Goal: Task Accomplishment & Management: Use online tool/utility

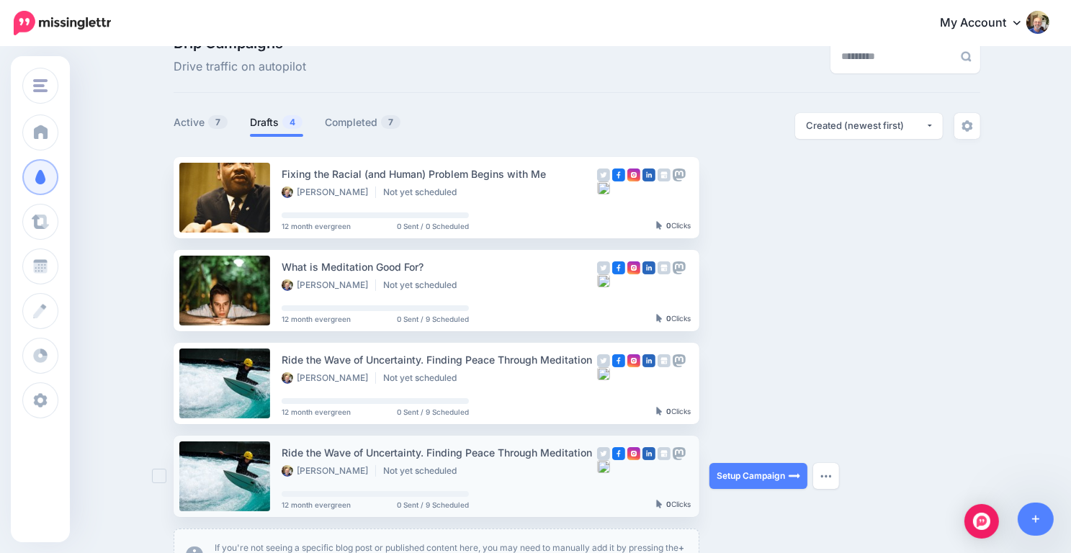
scroll to position [35, 0]
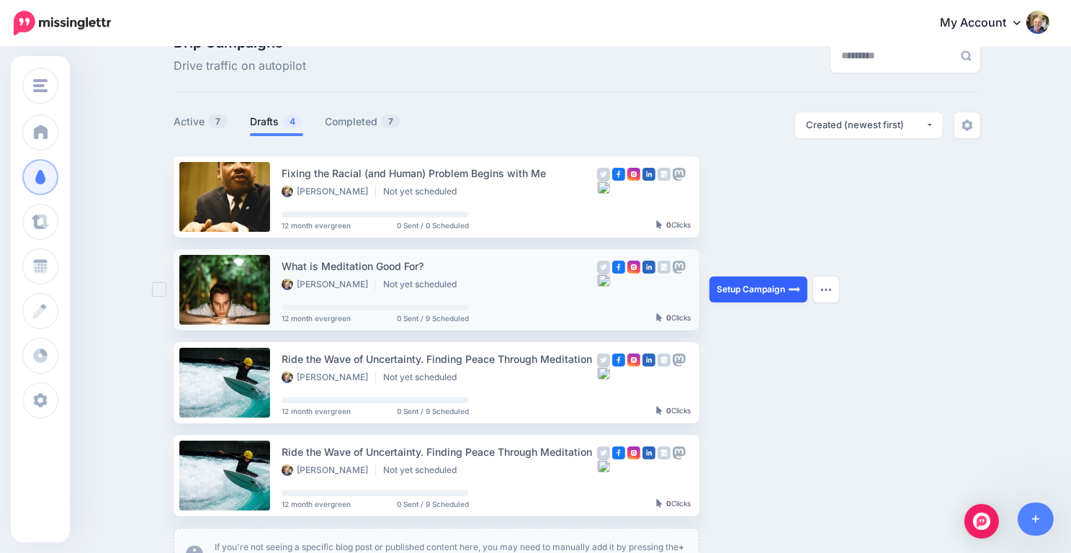
click at [767, 290] on link "Setup Campaign" at bounding box center [759, 290] width 98 height 26
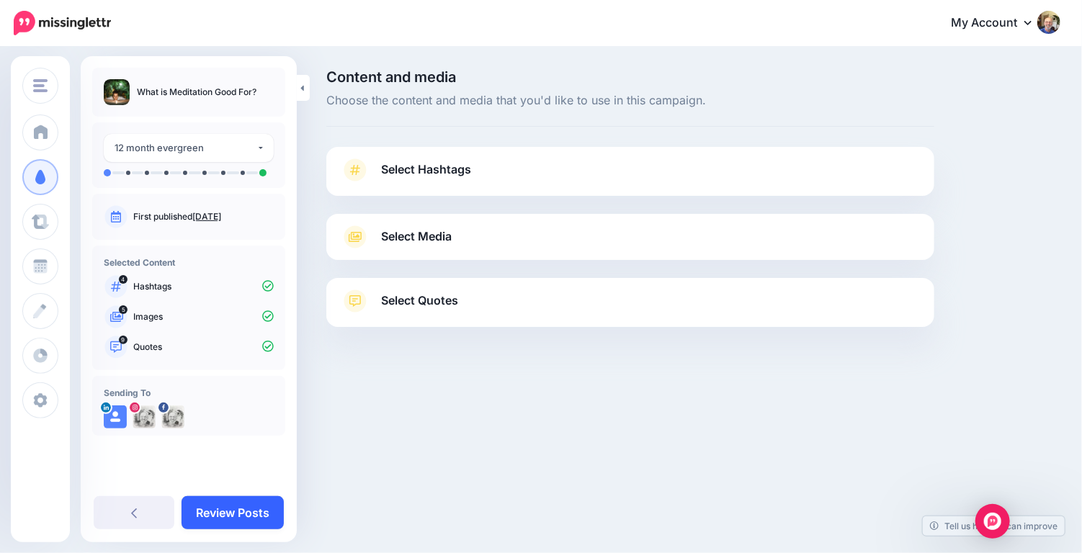
click at [249, 501] on link "Review Posts" at bounding box center [233, 512] width 102 height 33
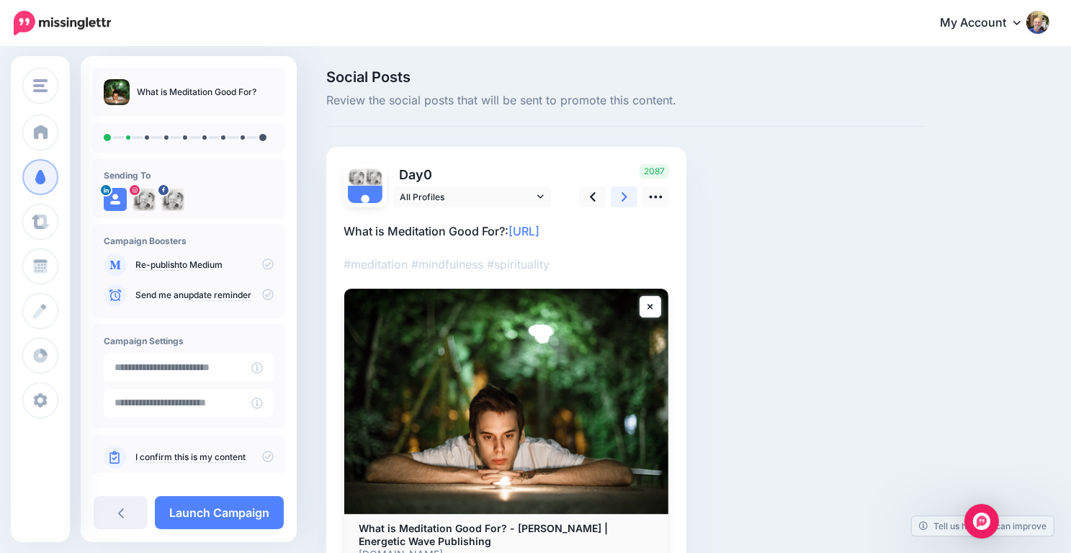
click at [623, 195] on icon at bounding box center [625, 196] width 6 height 9
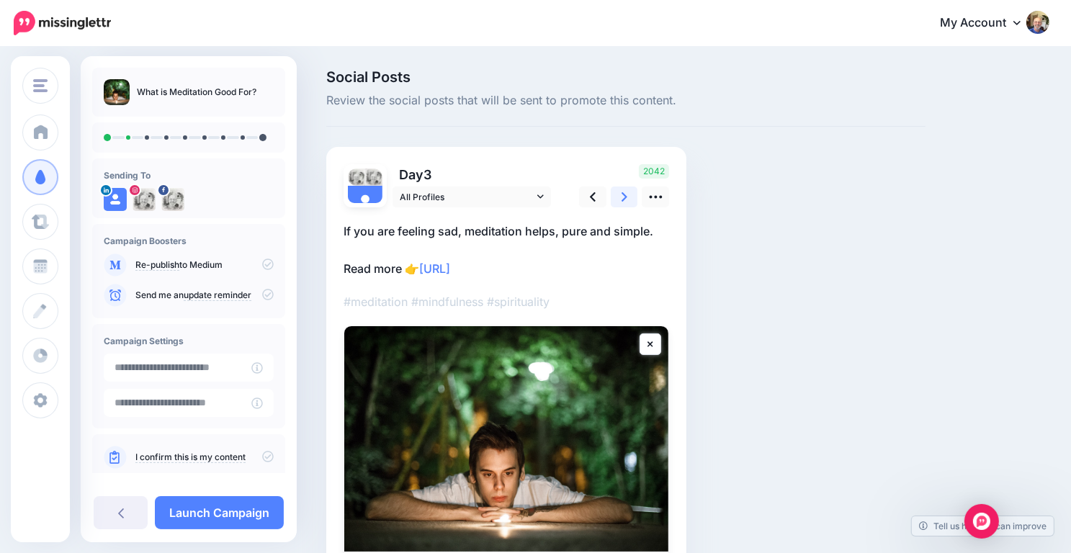
click at [623, 195] on icon at bounding box center [625, 196] width 6 height 9
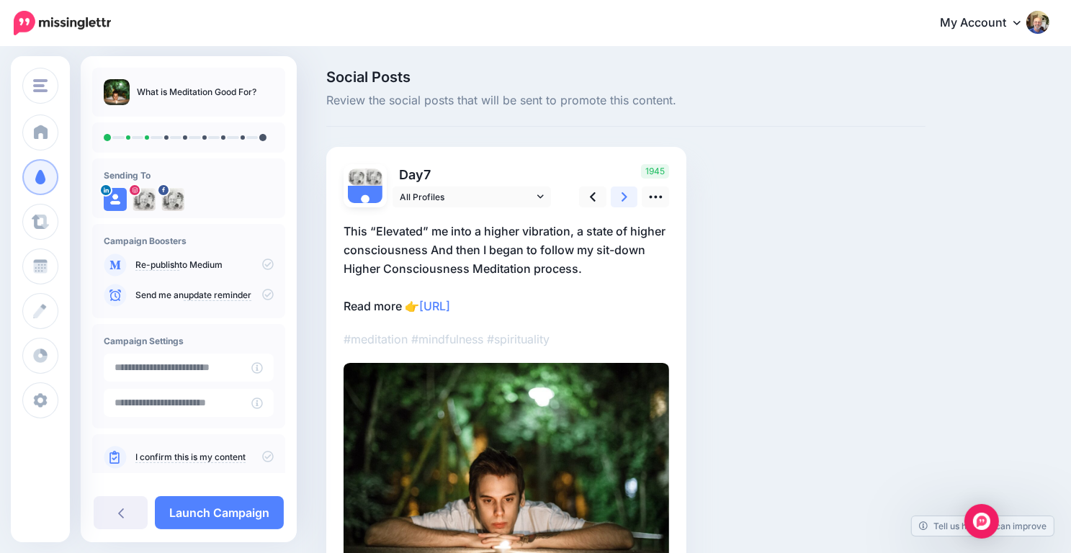
click at [623, 195] on icon at bounding box center [625, 196] width 6 height 9
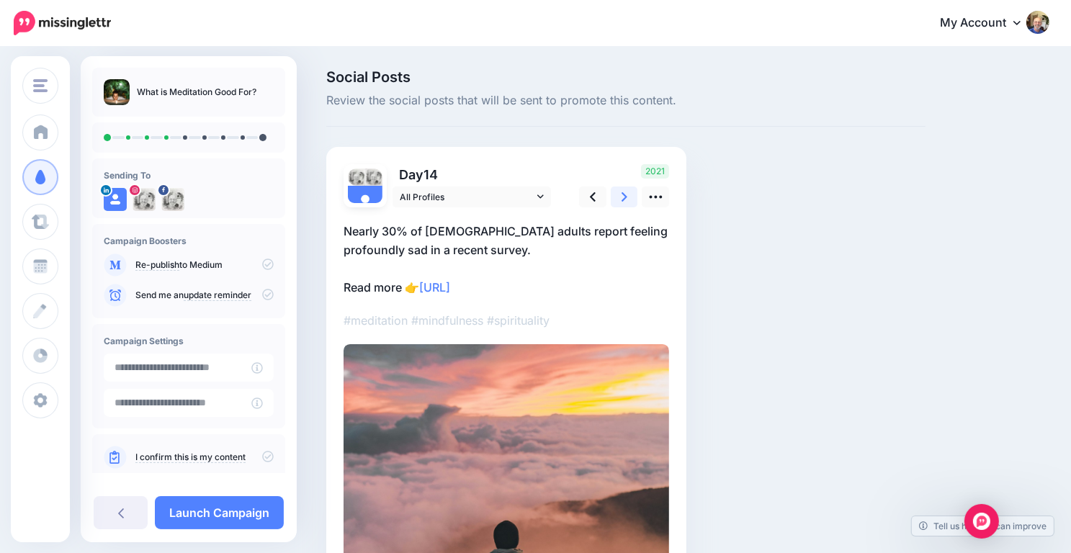
click at [623, 195] on icon at bounding box center [625, 196] width 6 height 9
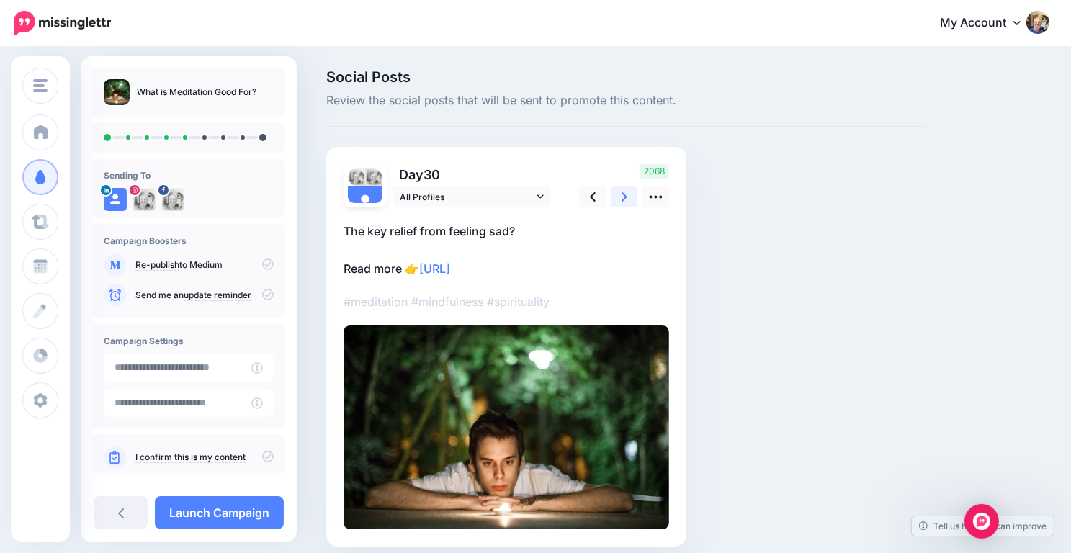
click at [623, 195] on icon at bounding box center [625, 196] width 6 height 9
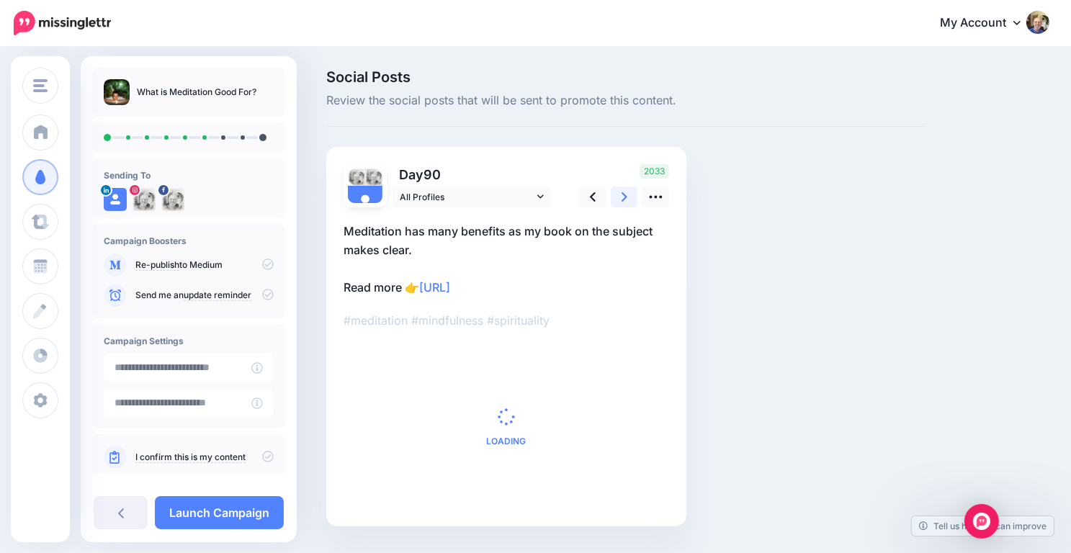
click at [623, 195] on icon at bounding box center [625, 196] width 6 height 9
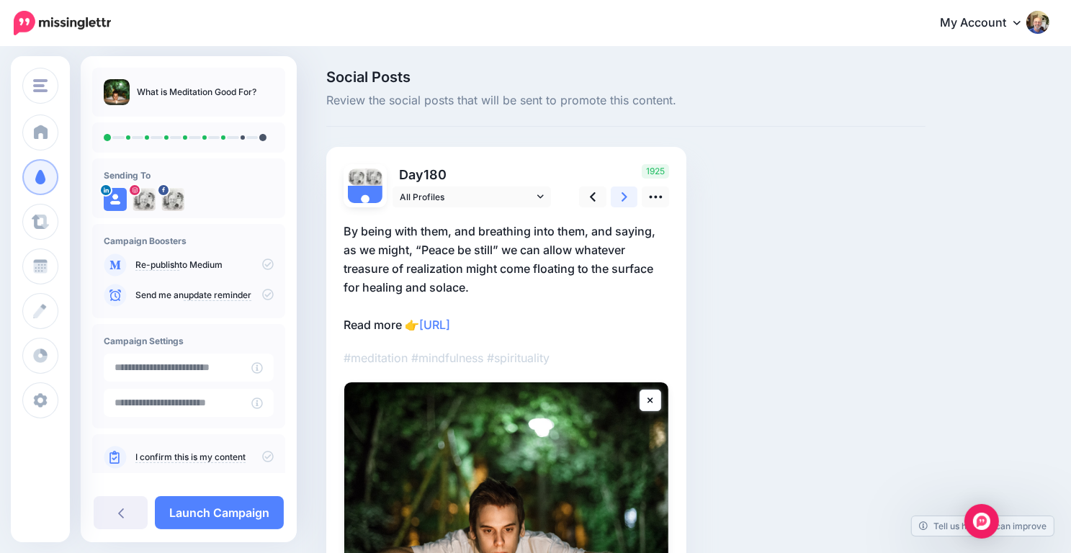
click at [623, 195] on icon at bounding box center [625, 196] width 6 height 9
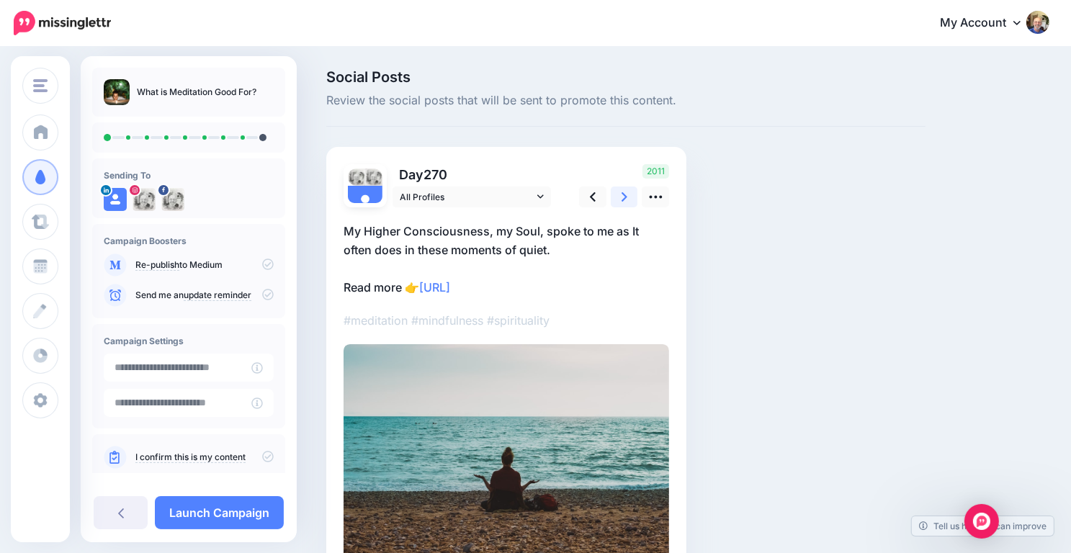
click at [623, 195] on icon at bounding box center [625, 196] width 6 height 15
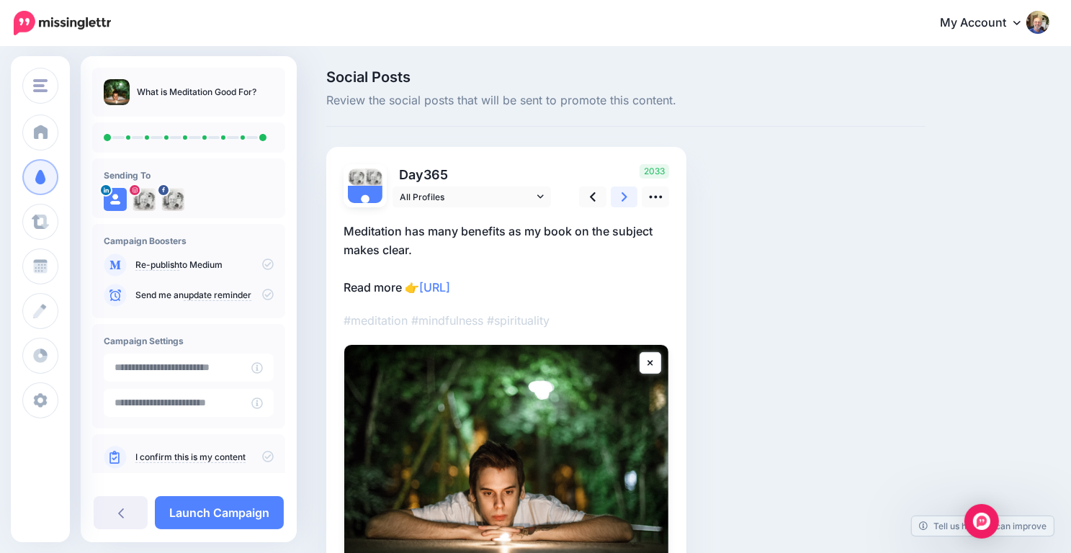
click at [623, 195] on icon at bounding box center [625, 196] width 6 height 15
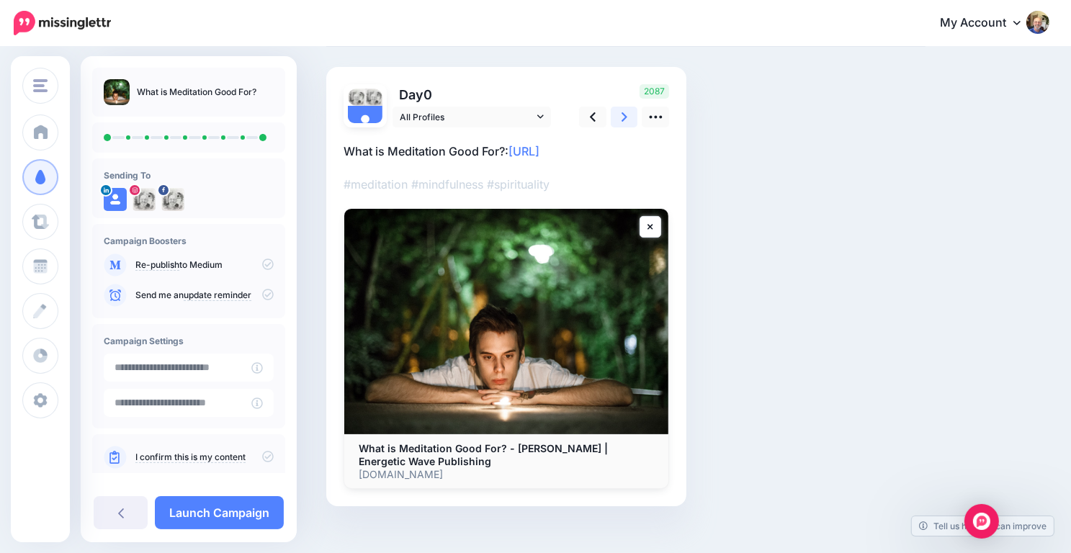
scroll to position [95, 0]
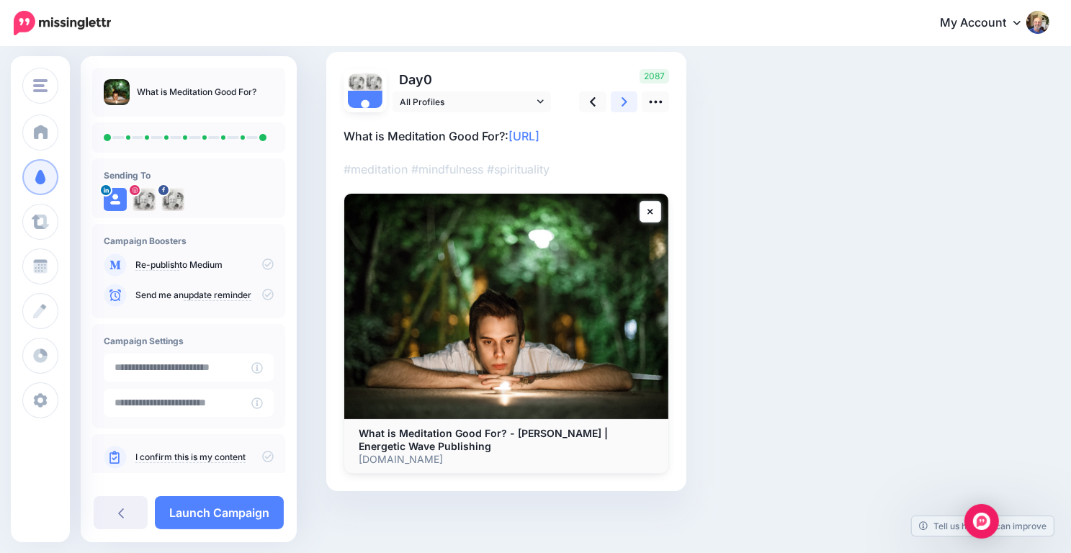
click at [623, 100] on icon at bounding box center [625, 101] width 6 height 15
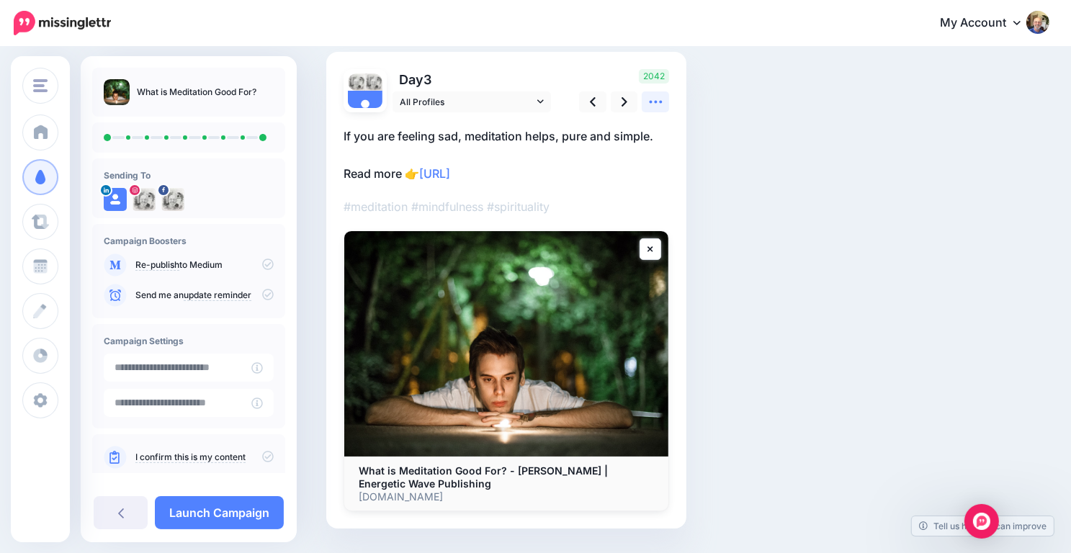
click at [656, 103] on icon at bounding box center [655, 101] width 15 height 15
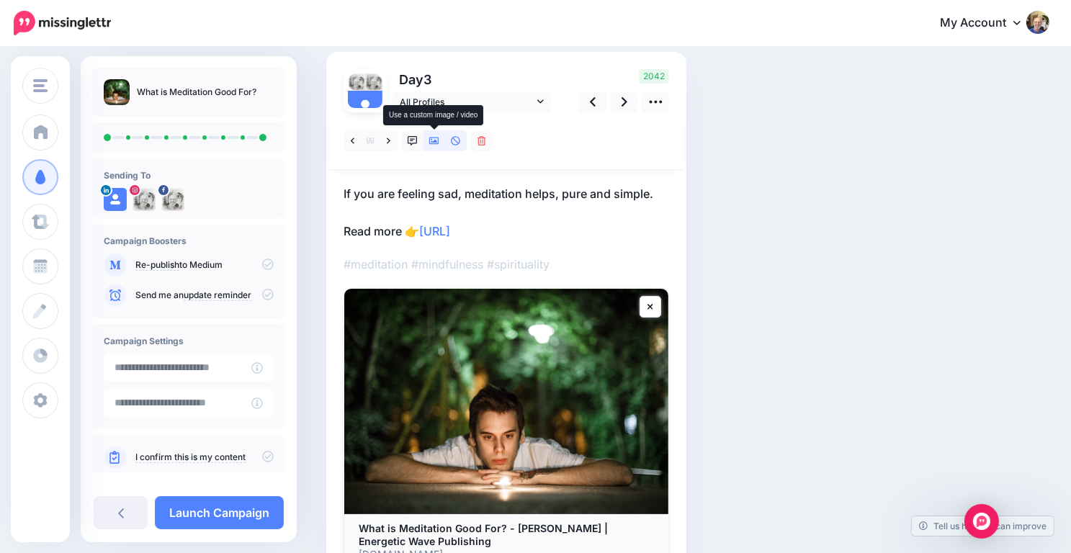
click at [434, 138] on icon at bounding box center [434, 141] width 10 height 10
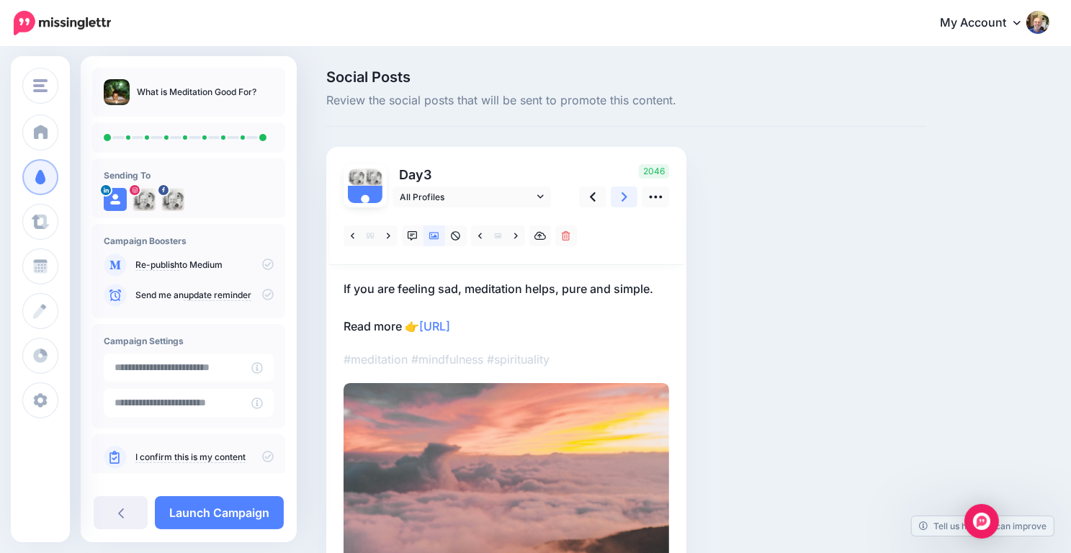
click at [625, 196] on icon at bounding box center [625, 196] width 6 height 9
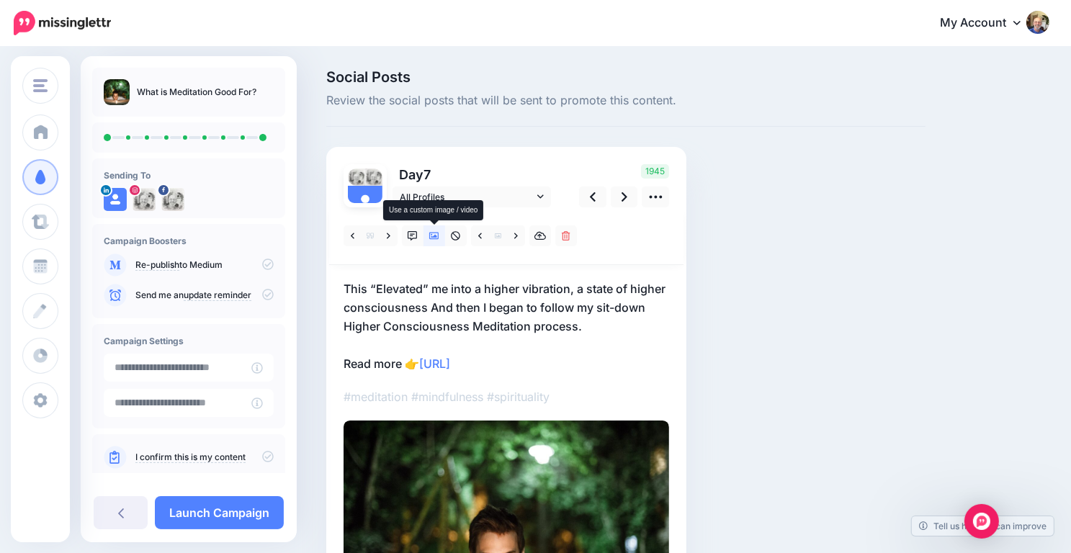
click at [437, 234] on icon at bounding box center [434, 236] width 10 height 10
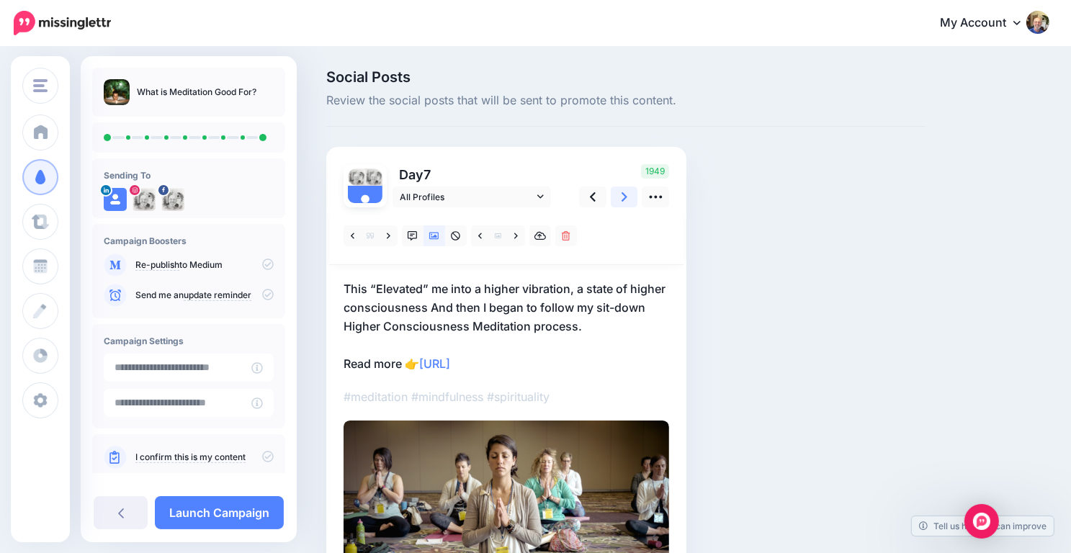
click at [625, 198] on icon at bounding box center [625, 196] width 6 height 9
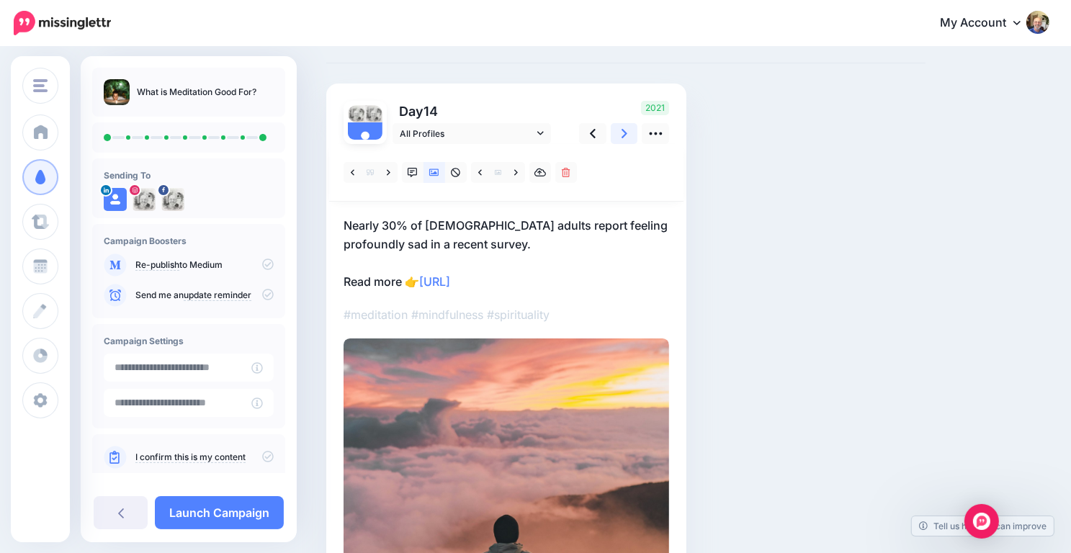
scroll to position [63, 0]
click at [625, 138] on icon at bounding box center [625, 133] width 6 height 15
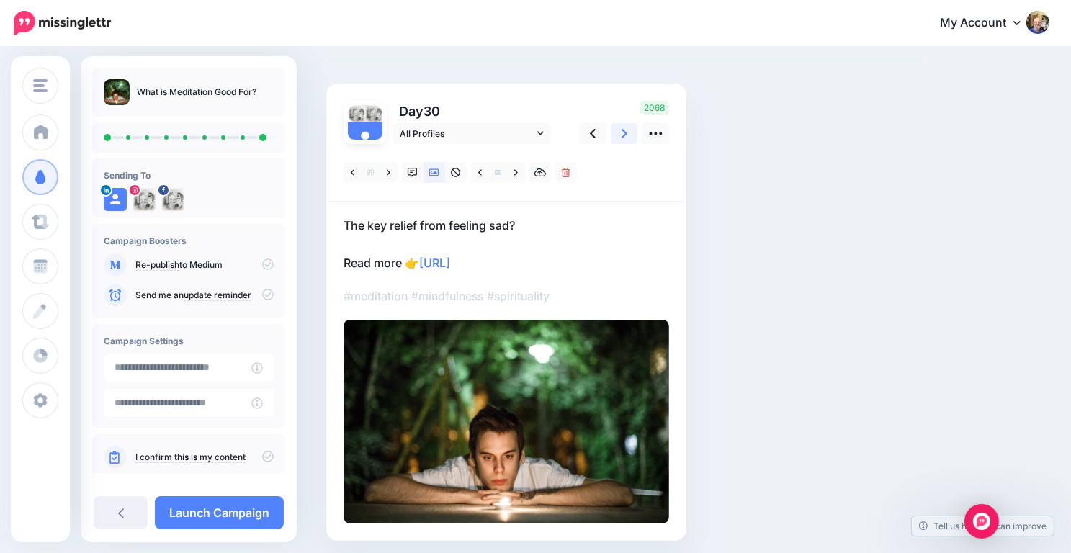
click at [625, 137] on icon at bounding box center [625, 133] width 6 height 15
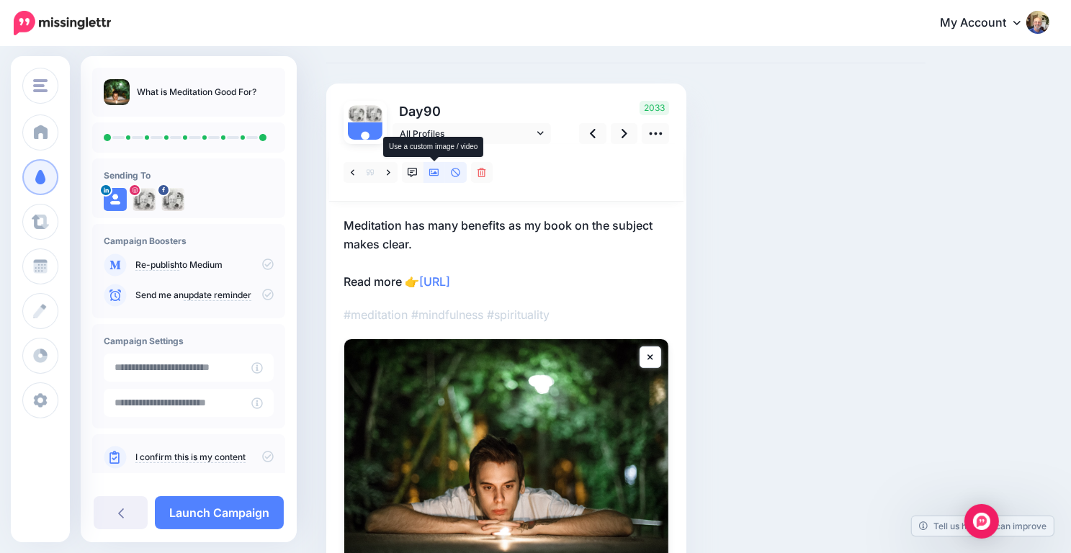
click at [438, 174] on icon at bounding box center [434, 173] width 10 height 10
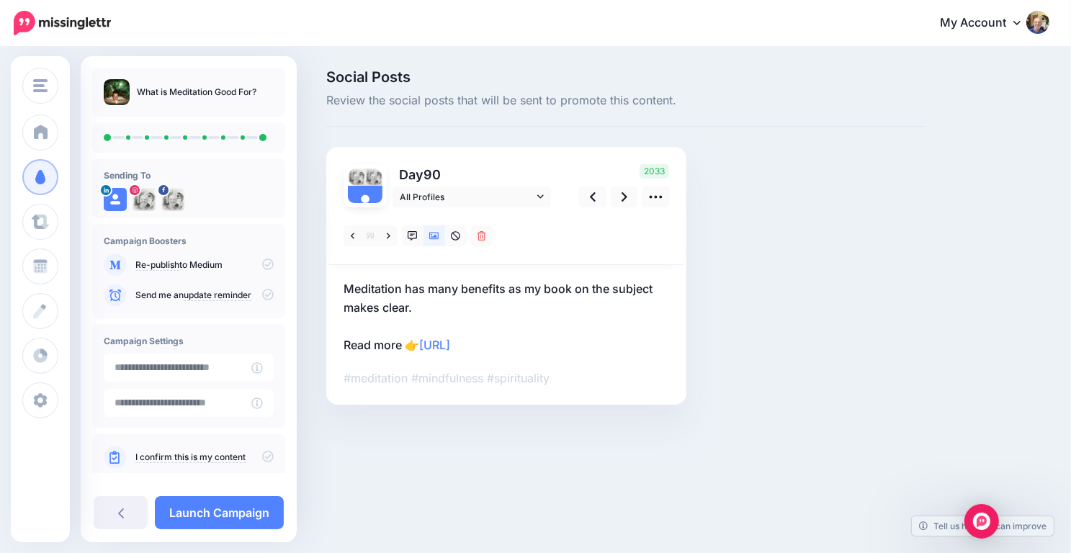
scroll to position [0, 0]
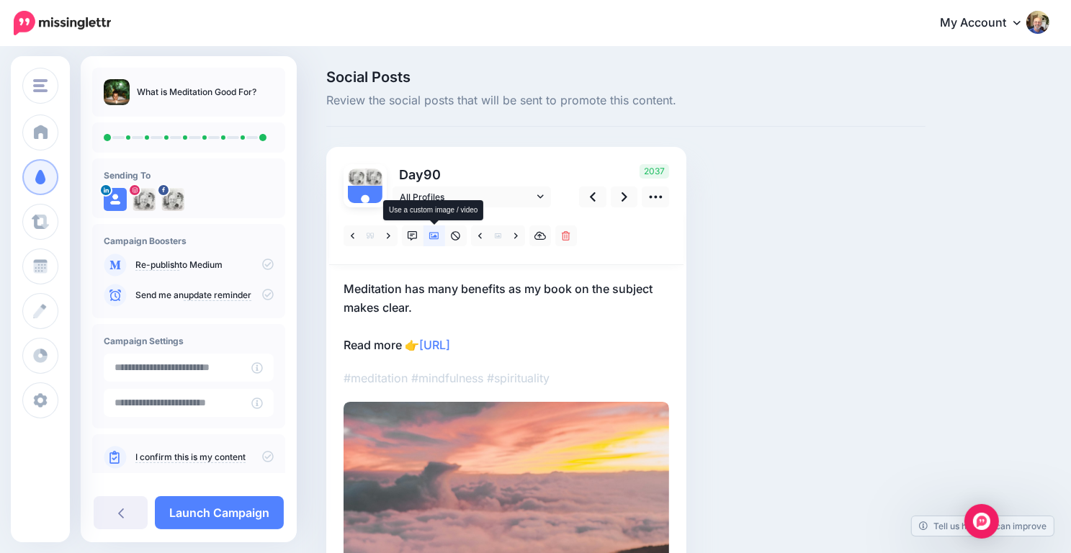
click at [434, 233] on icon at bounding box center [434, 236] width 10 height 7
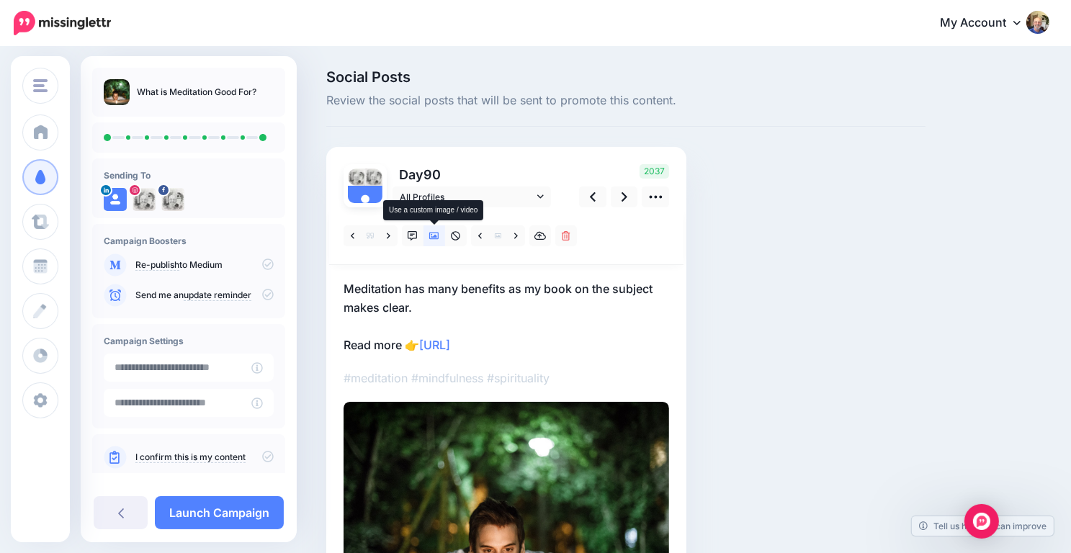
click at [434, 233] on icon at bounding box center [434, 236] width 10 height 7
click at [435, 233] on icon at bounding box center [434, 236] width 10 height 10
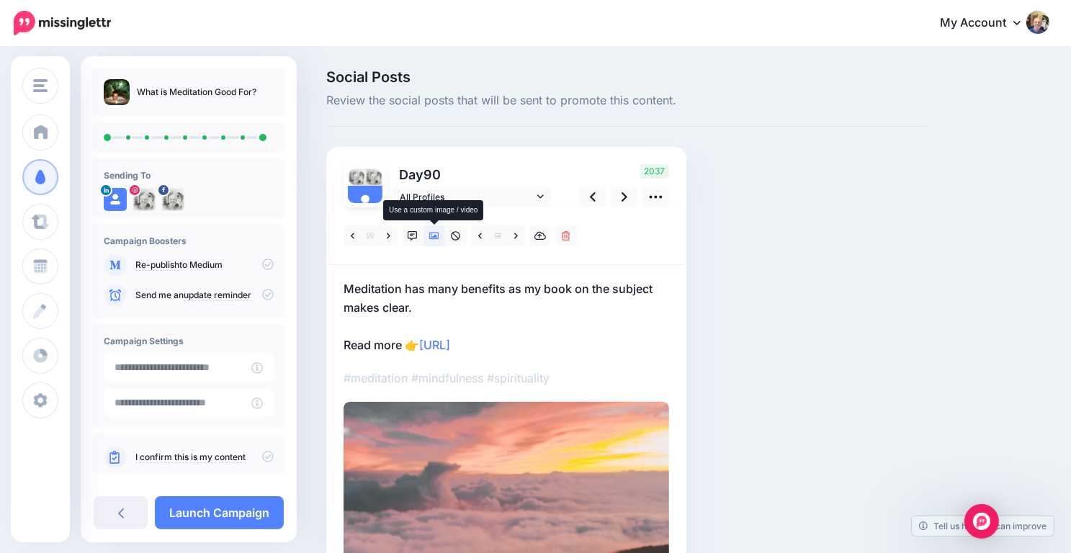
click at [437, 237] on icon at bounding box center [434, 236] width 10 height 7
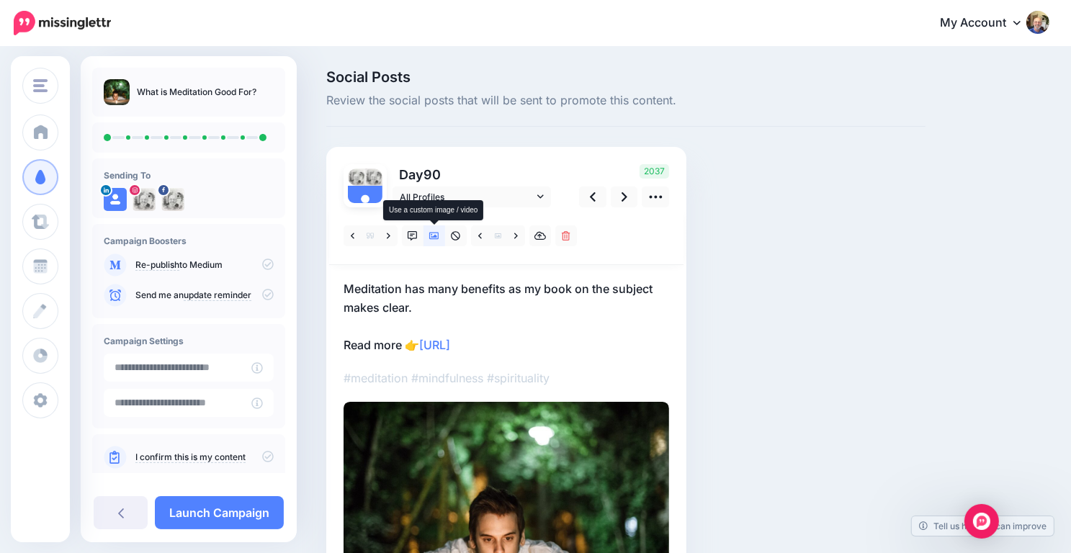
click at [437, 237] on icon at bounding box center [434, 236] width 10 height 7
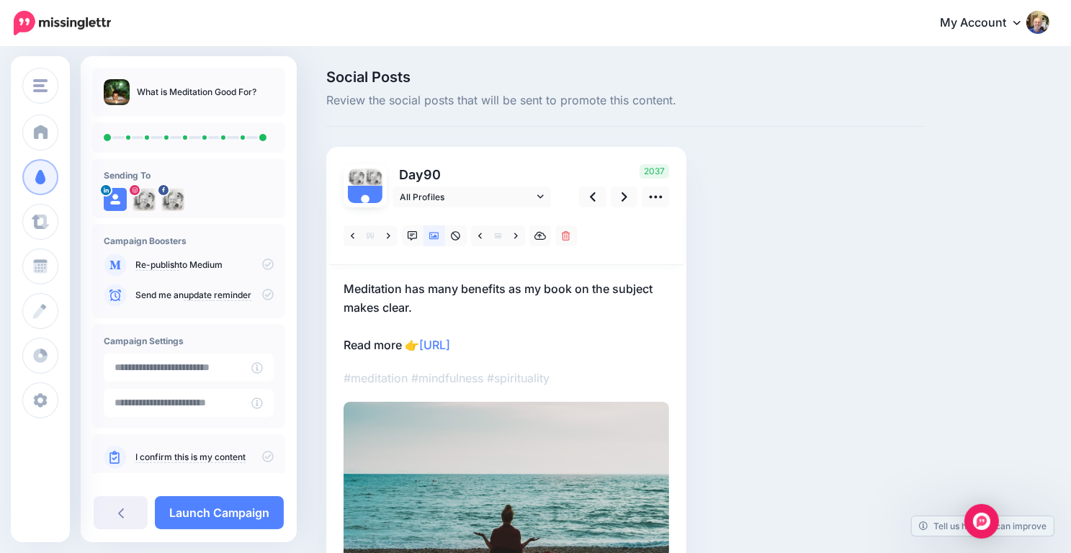
click at [519, 412] on img at bounding box center [507, 510] width 326 height 217
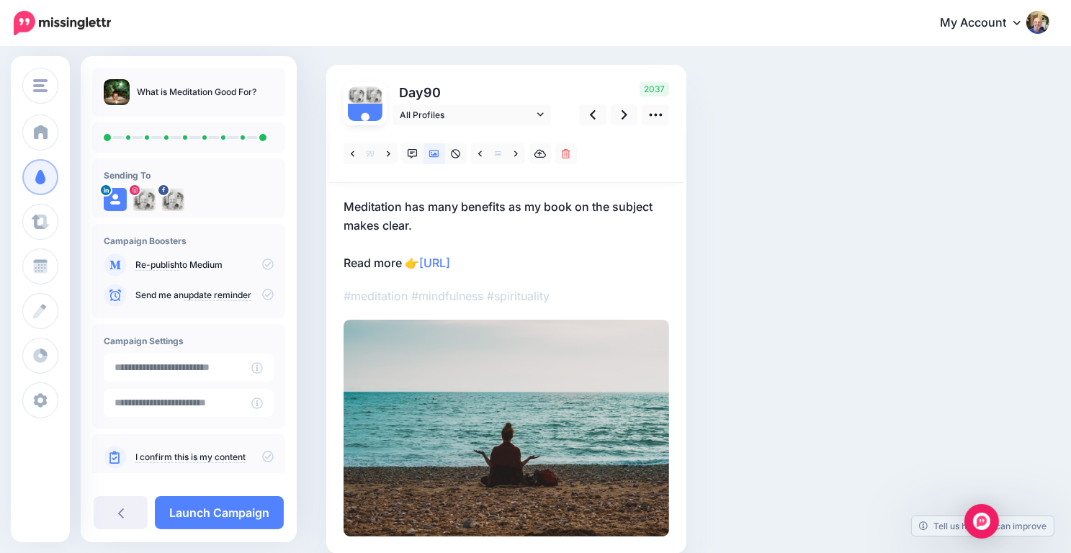
scroll to position [83, 0]
click at [625, 117] on icon at bounding box center [625, 114] width 6 height 15
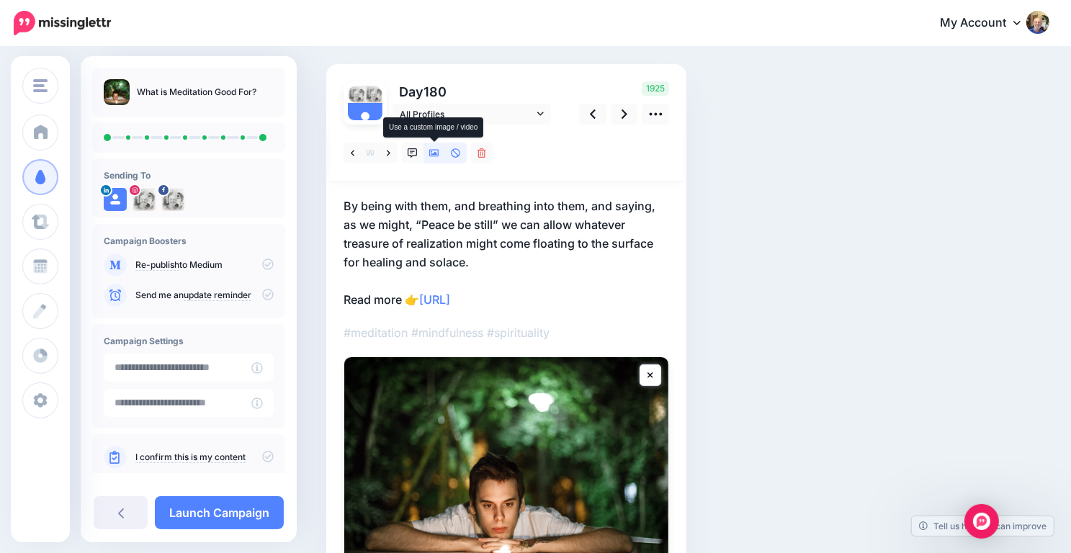
click at [433, 151] on icon at bounding box center [434, 153] width 10 height 10
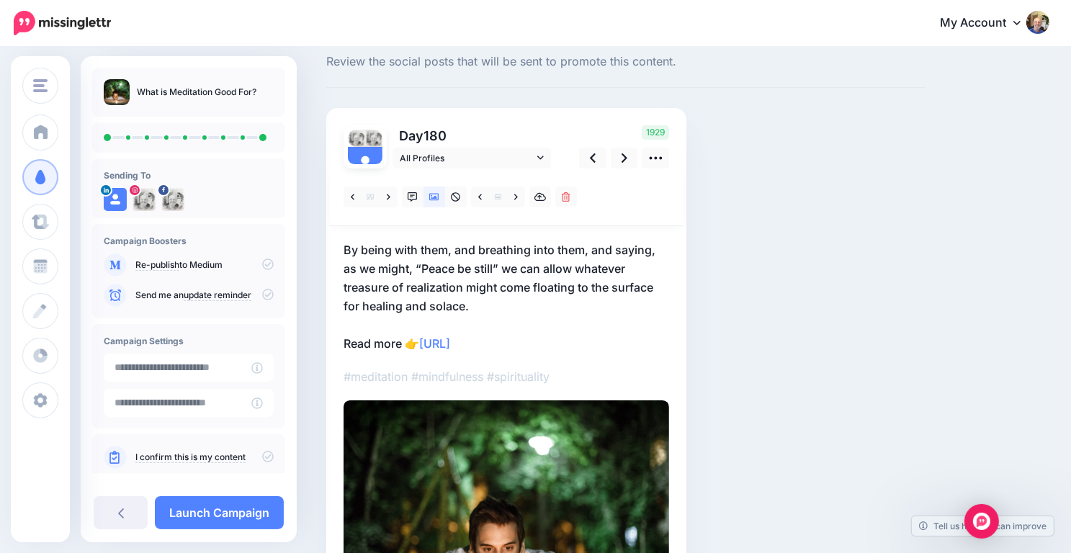
scroll to position [43, 0]
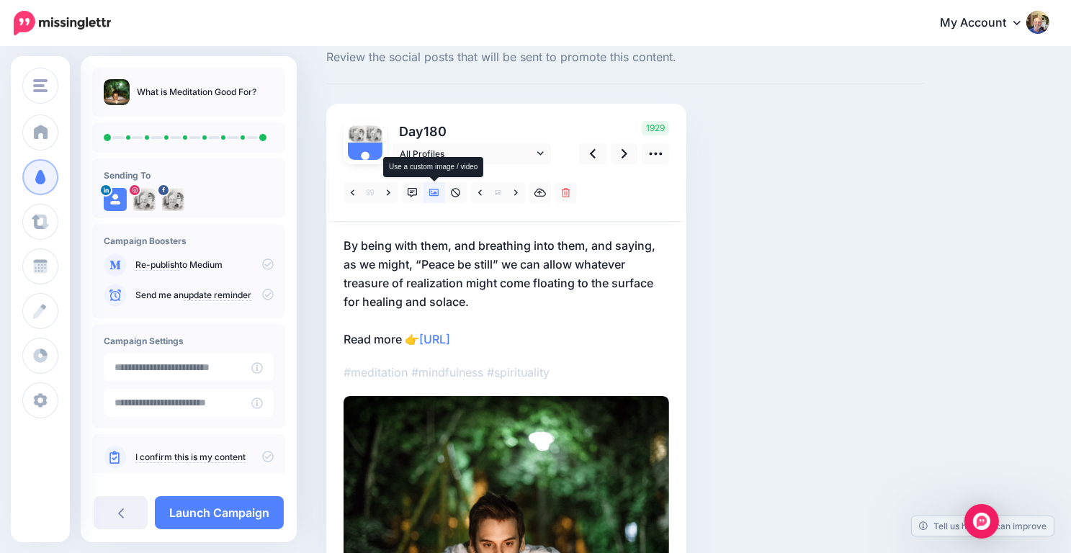
click at [432, 189] on icon at bounding box center [434, 193] width 10 height 10
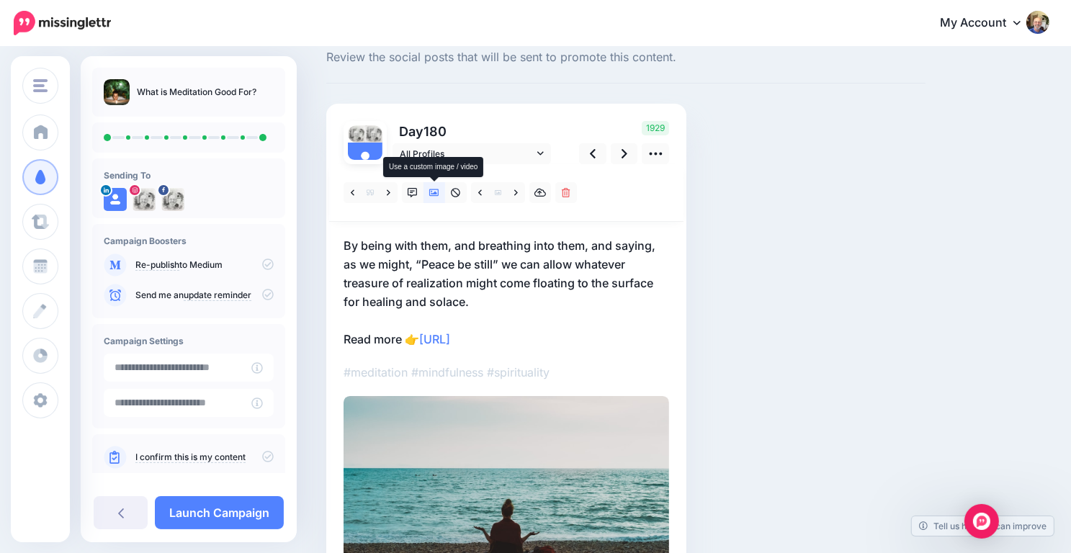
click at [432, 189] on icon at bounding box center [434, 193] width 10 height 10
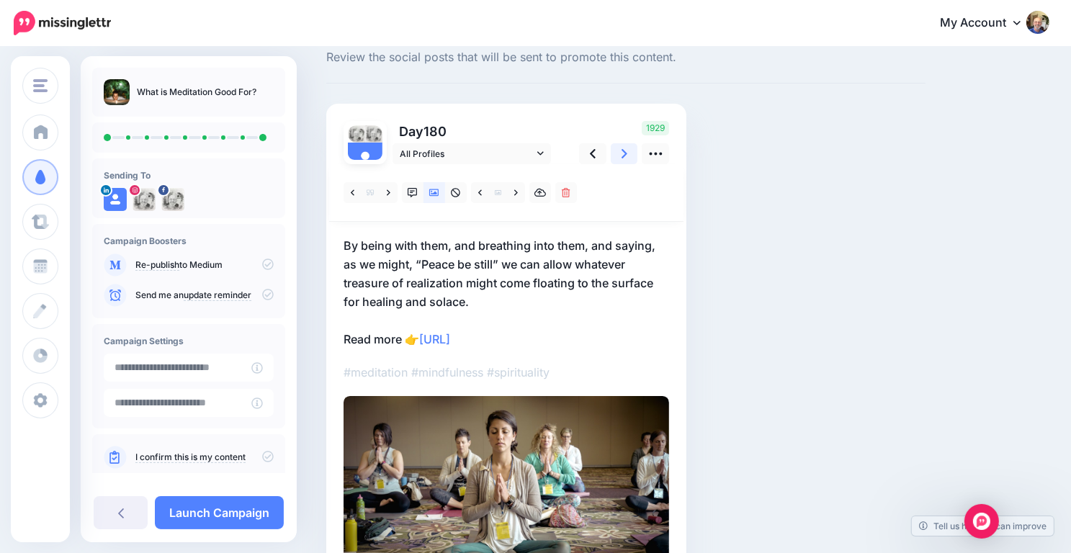
click at [628, 156] on link at bounding box center [624, 153] width 27 height 21
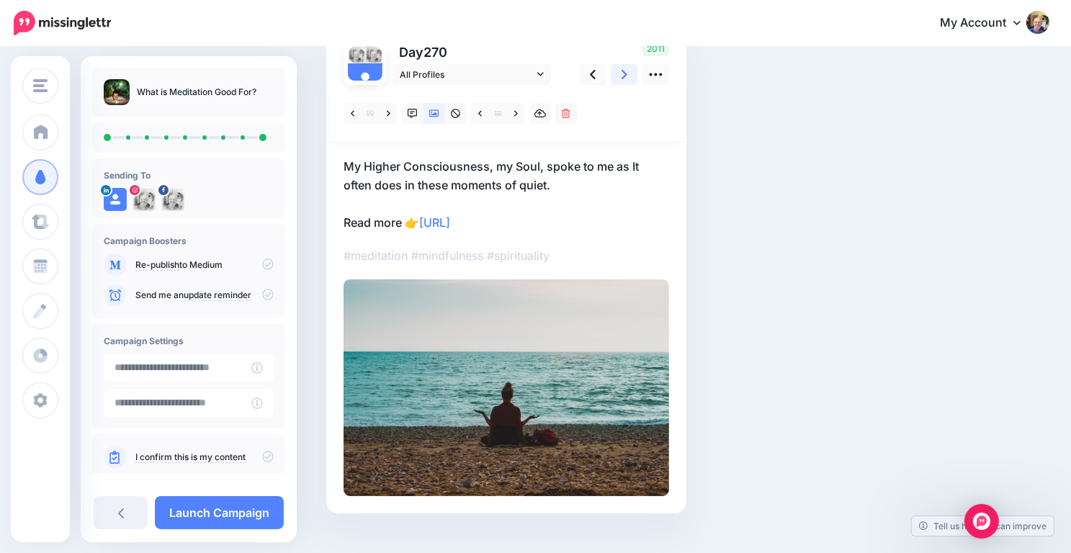
scroll to position [127, 0]
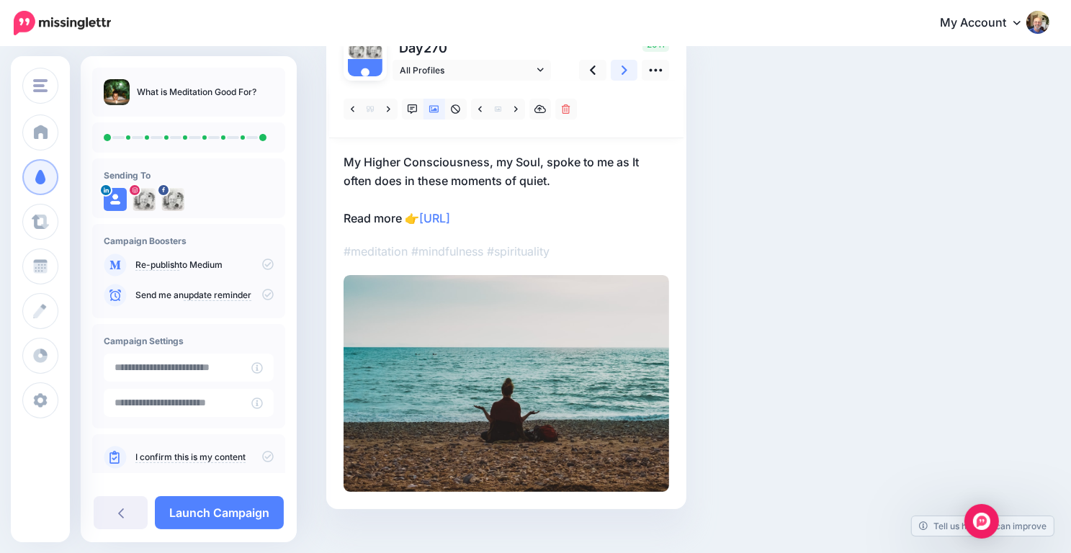
click at [626, 63] on icon at bounding box center [625, 70] width 6 height 15
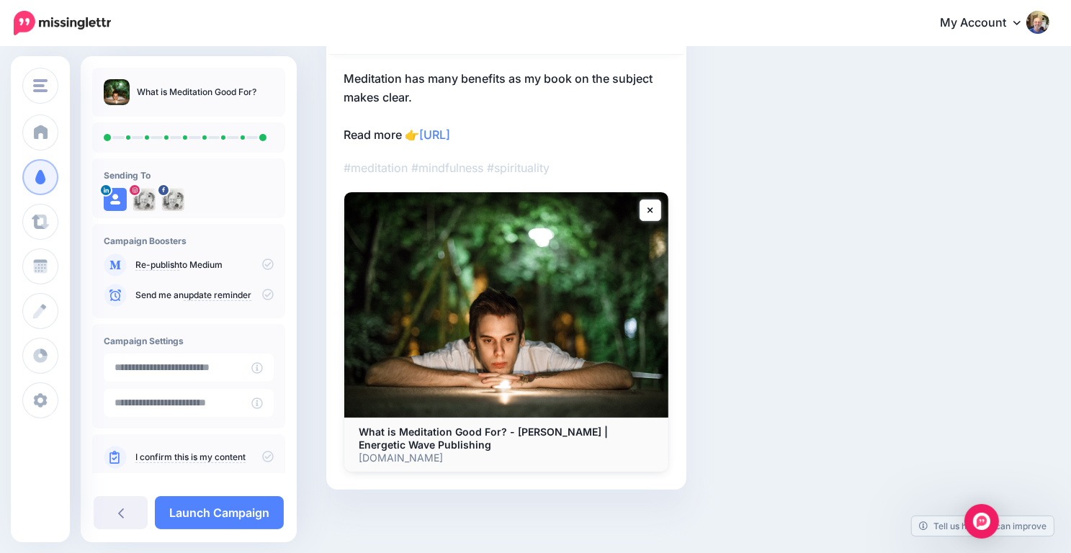
scroll to position [211, 0]
click at [262, 457] on icon at bounding box center [268, 457] width 12 height 12
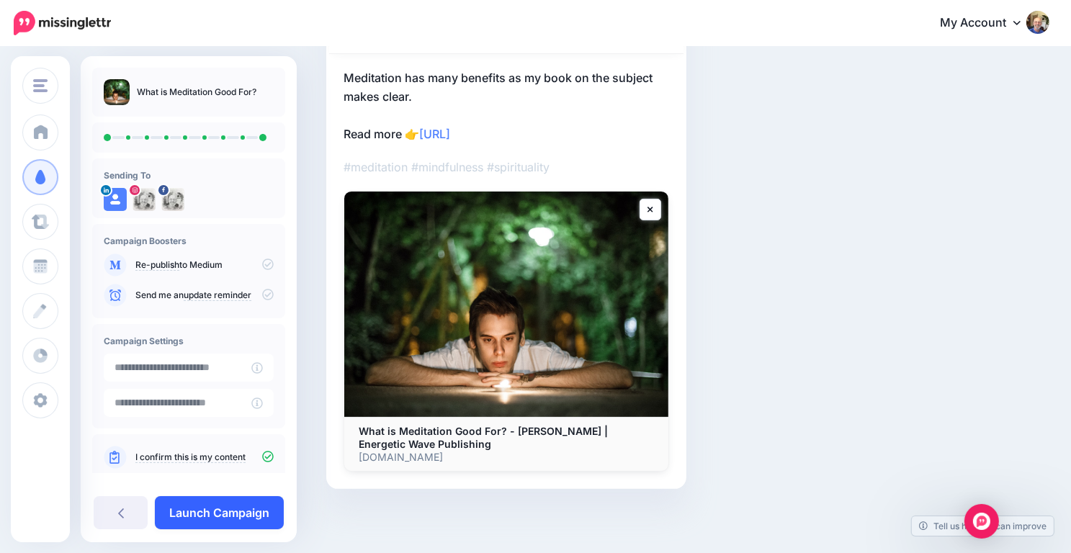
click at [234, 514] on link "Launch Campaign" at bounding box center [219, 512] width 129 height 33
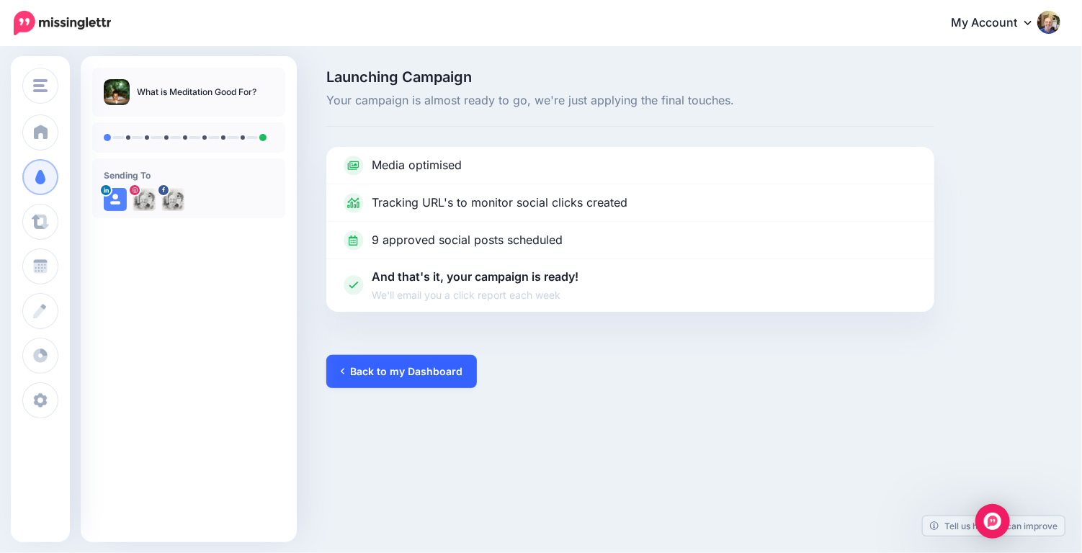
click at [379, 378] on link "Back to my Dashboard" at bounding box center [401, 371] width 151 height 33
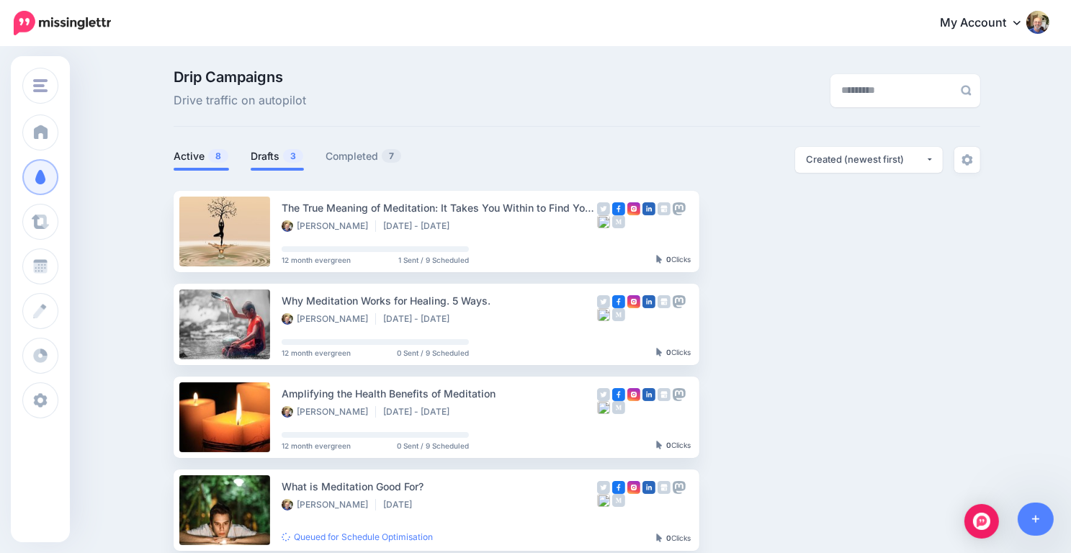
click at [287, 164] on link "Drafts 3" at bounding box center [277, 156] width 53 height 17
